Goal: Use online tool/utility: Use online tool/utility

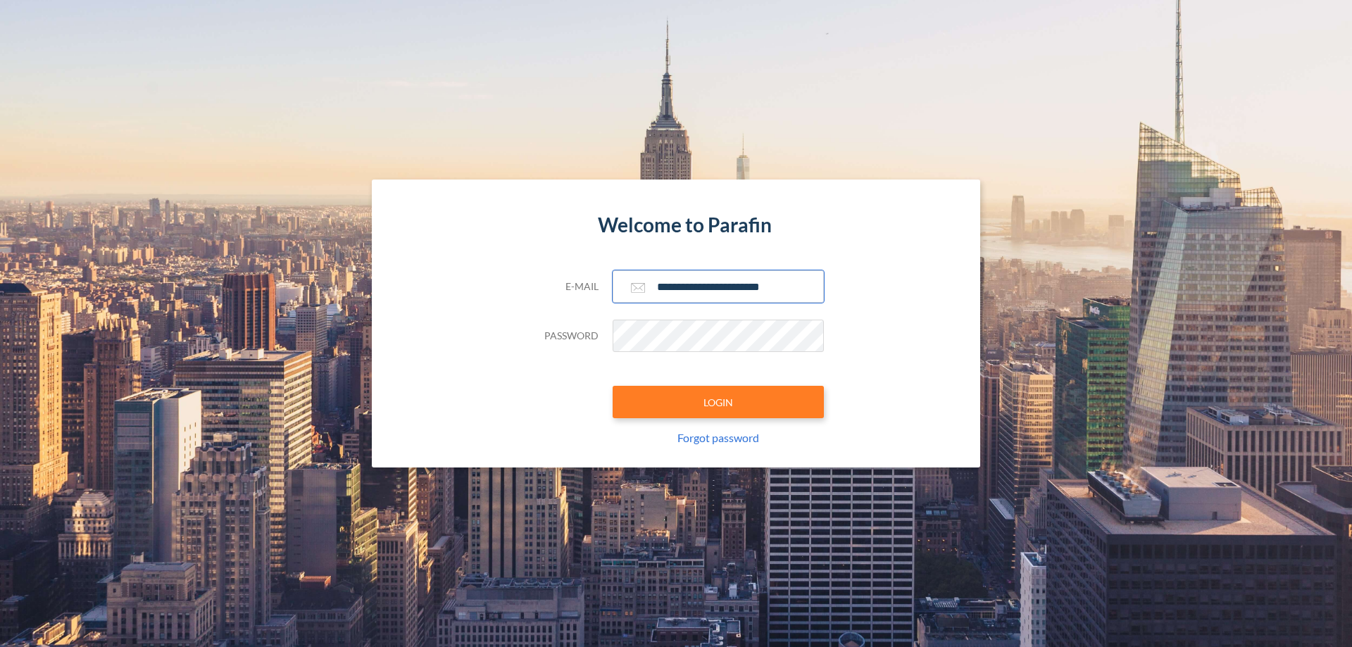
type input "**********"
click at [718, 402] on button "LOGIN" at bounding box center [718, 402] width 211 height 32
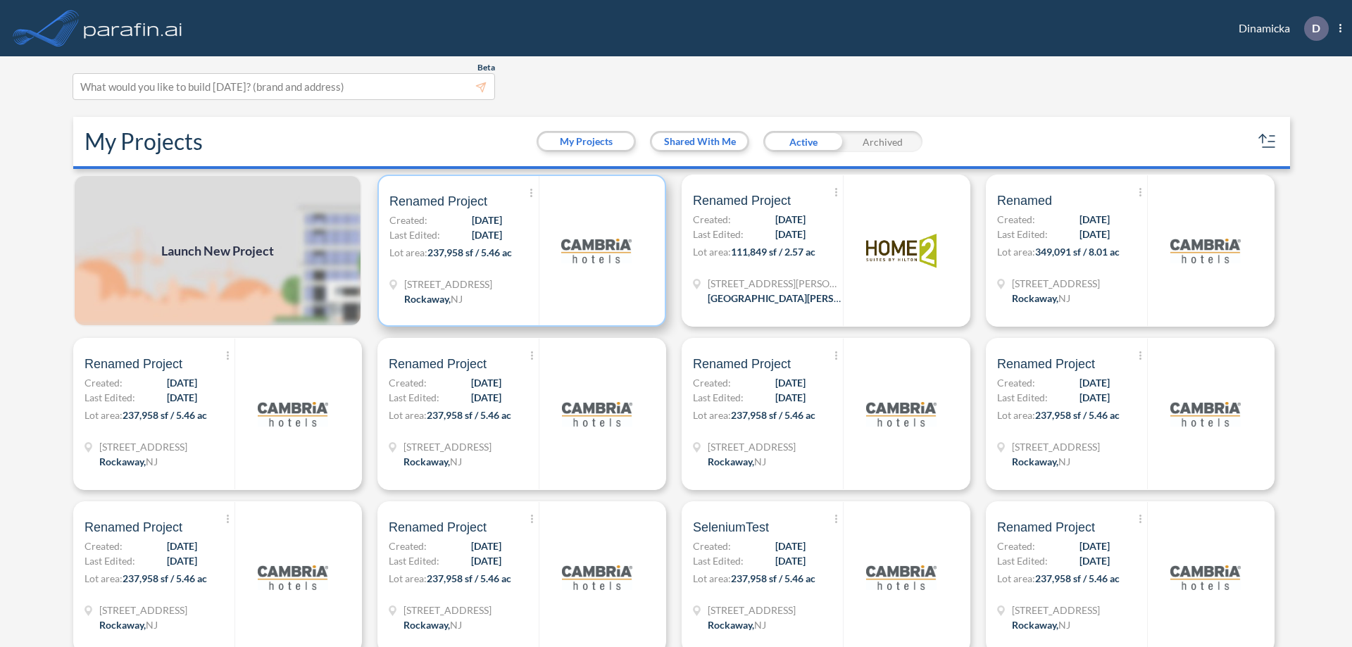
scroll to position [4, 0]
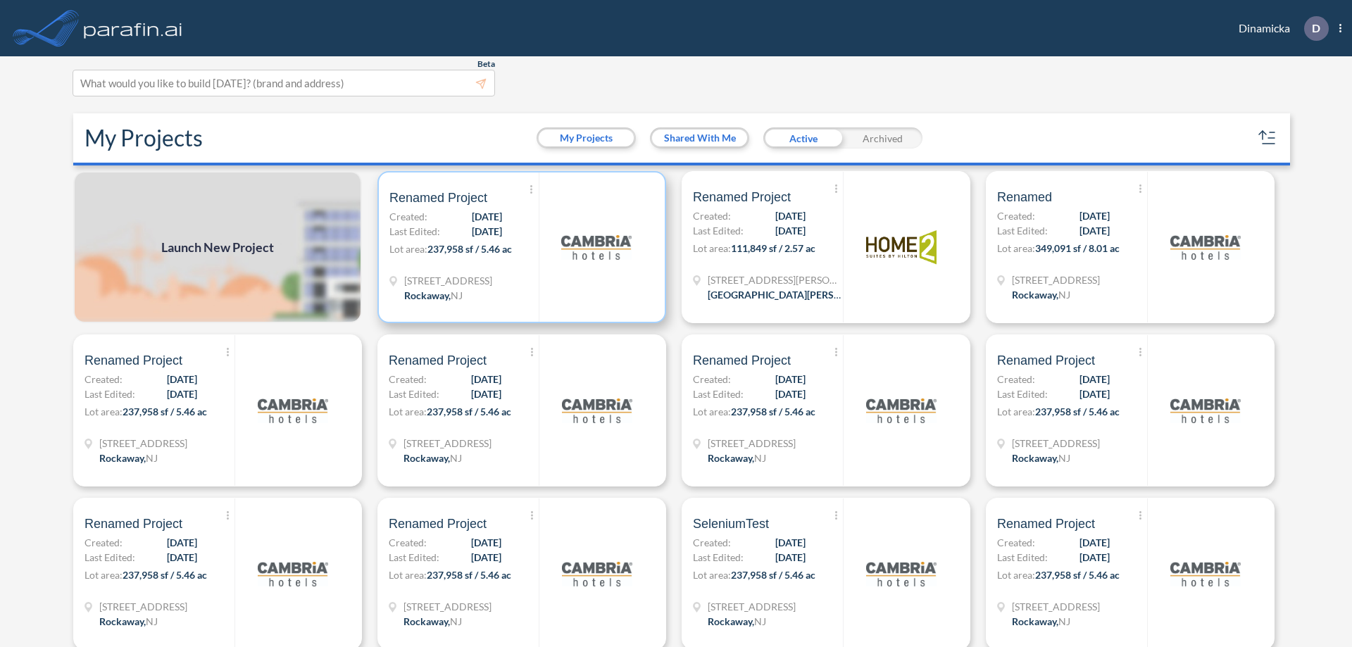
click at [519, 247] on p "Lot area: 237,958 sf / 5.46 ac" at bounding box center [463, 252] width 149 height 20
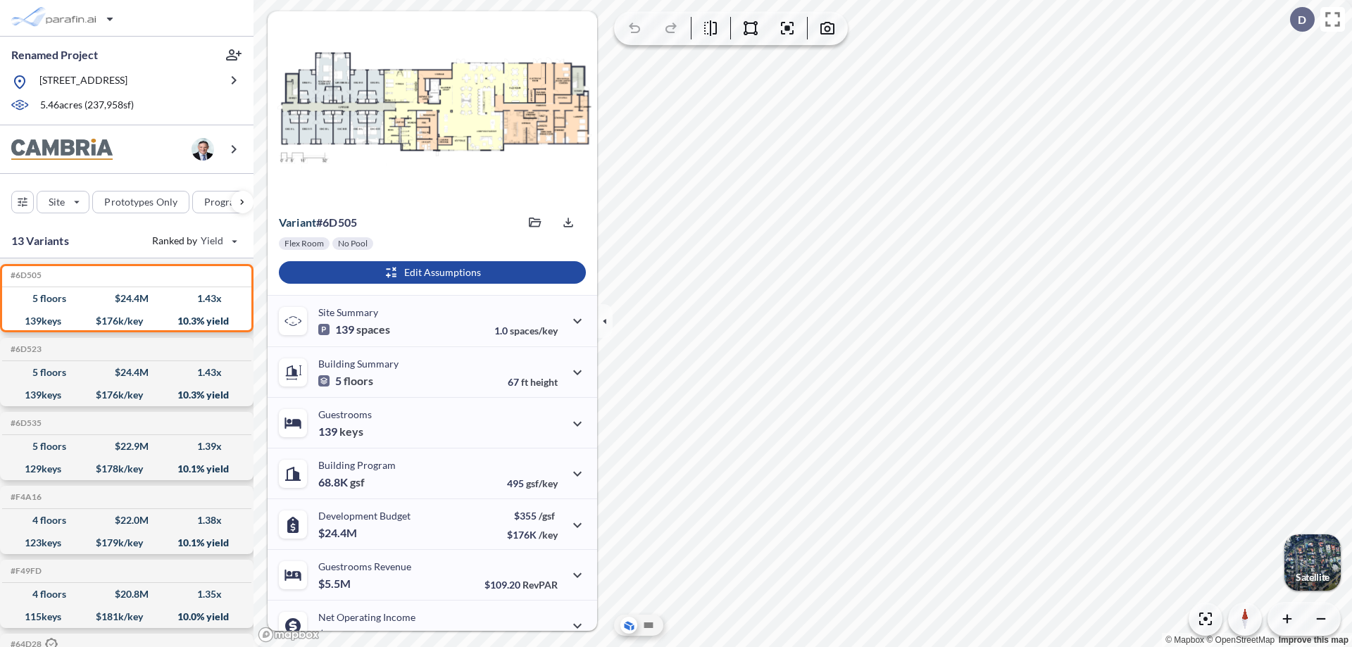
scroll to position [71, 0]
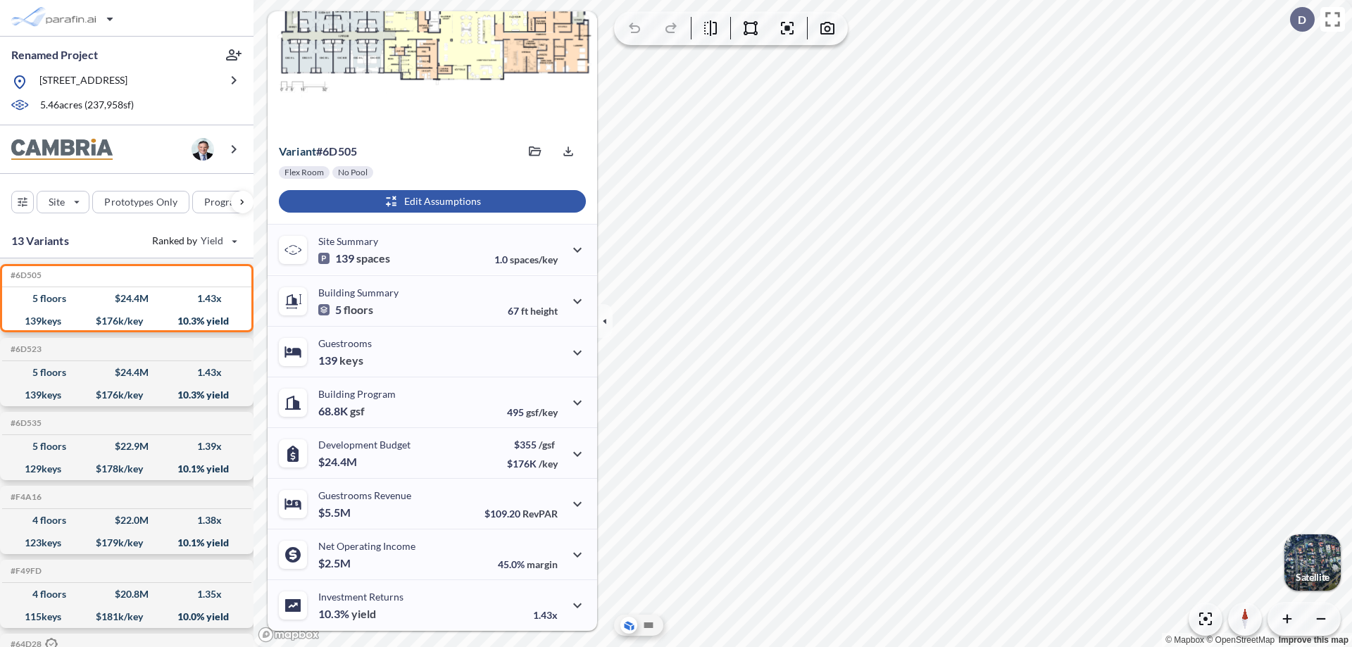
click at [430, 201] on div "button" at bounding box center [432, 201] width 307 height 23
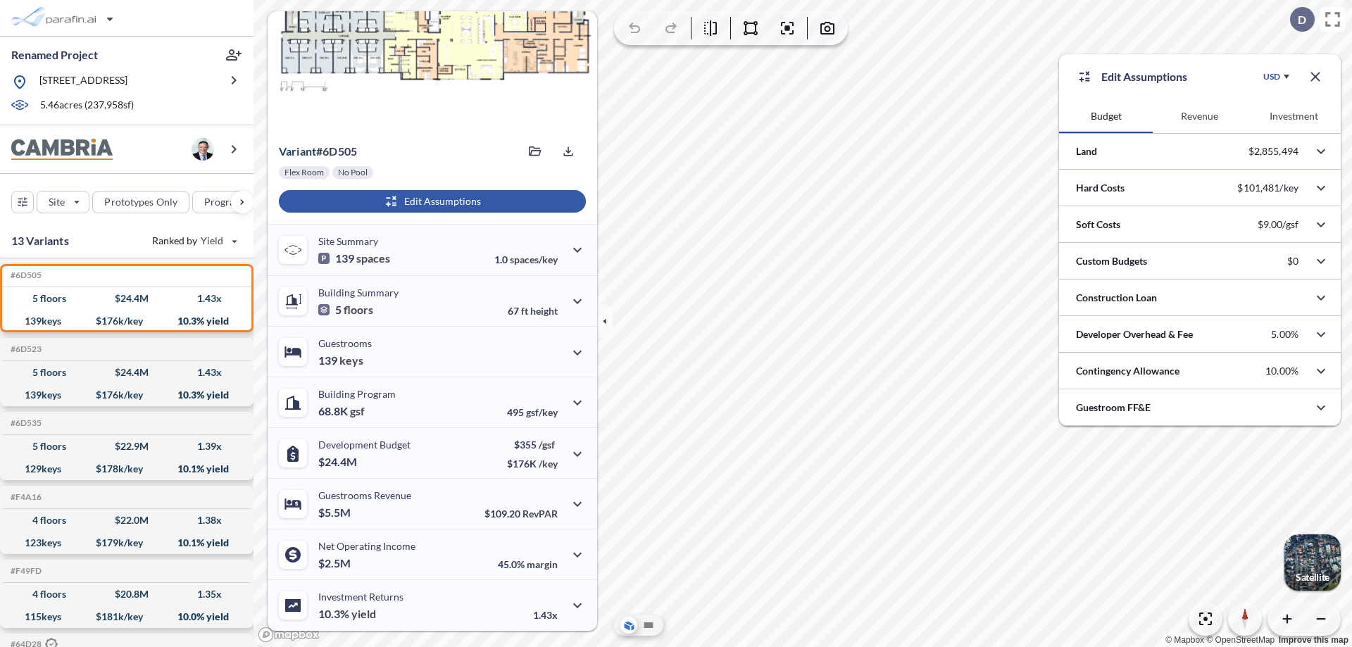
click at [1199, 116] on button "Revenue" at bounding box center [1200, 116] width 94 height 34
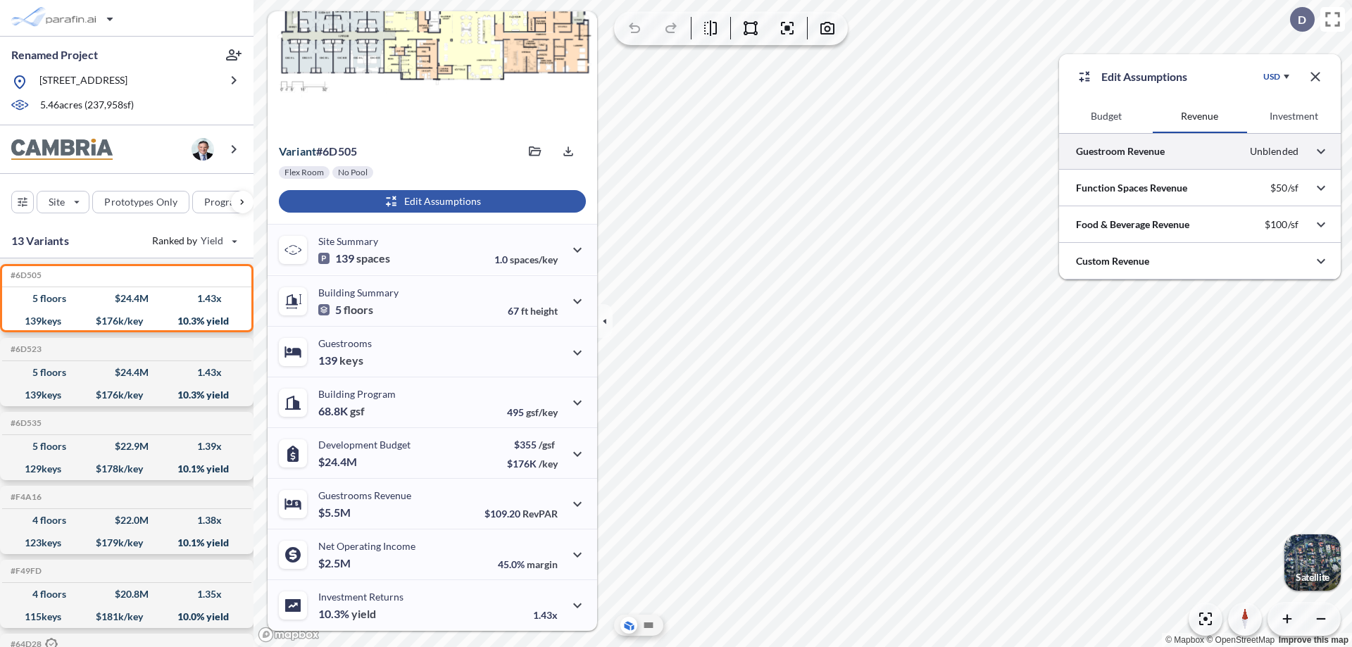
click at [1200, 151] on div at bounding box center [1200, 151] width 282 height 36
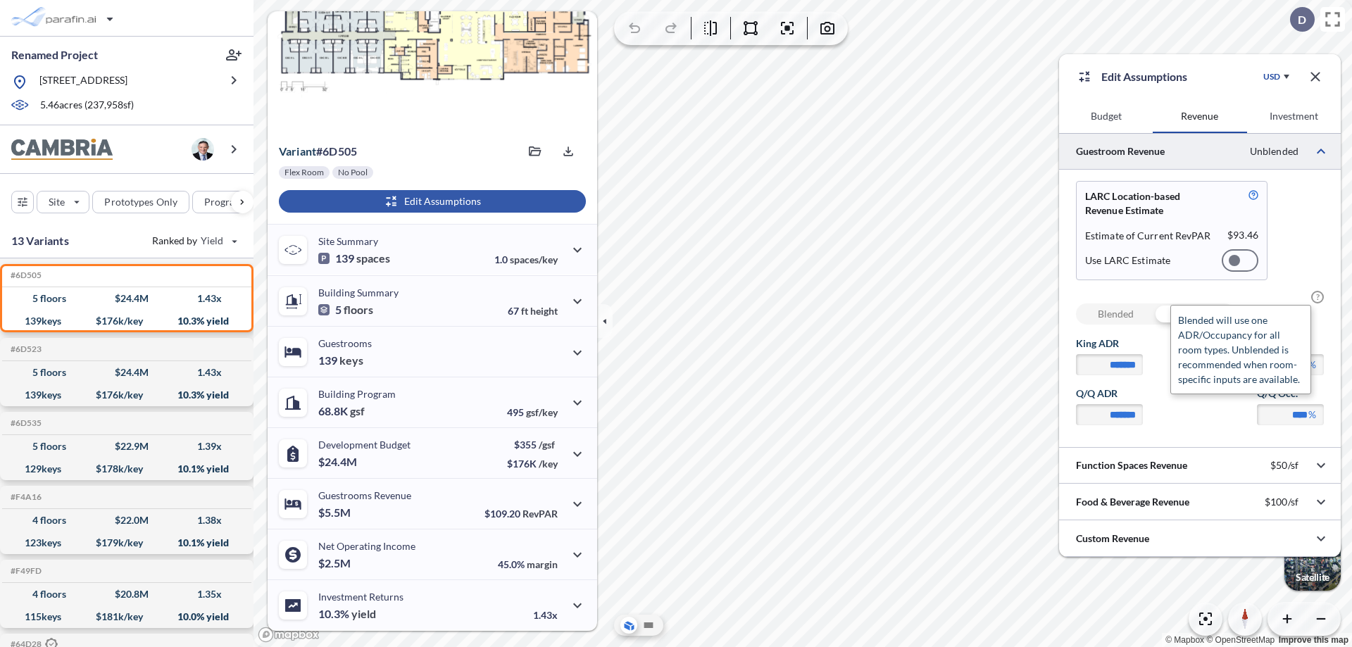
click at [1318, 297] on span "?" at bounding box center [1317, 297] width 13 height 13
